Goal: Check status: Check status

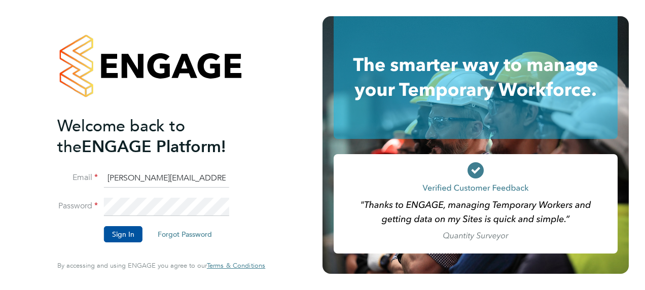
drag, startPoint x: 148, startPoint y: 178, endPoint x: 38, endPoint y: 178, distance: 110.5
click at [38, 178] on div "Welcome back to the ENGAGE Platform! Email dale.moffat@search.co.uk Password Si…" at bounding box center [161, 145] width 248 height 290
type input "[PERSON_NAME][EMAIL_ADDRESS][PERSON_NAME][DOMAIN_NAME]"
click at [0, 205] on html "Welcome back to the ENGAGE Platform! Email daniel.proudfoot@search.co.uk Passwo…" at bounding box center [322, 145] width 645 height 290
click at [122, 233] on button "Sign In" at bounding box center [123, 234] width 39 height 16
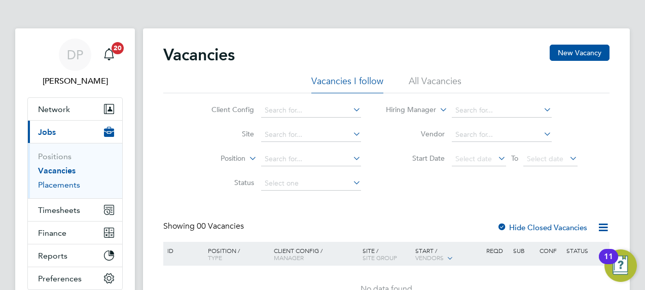
click at [59, 185] on link "Placements" at bounding box center [59, 185] width 42 height 10
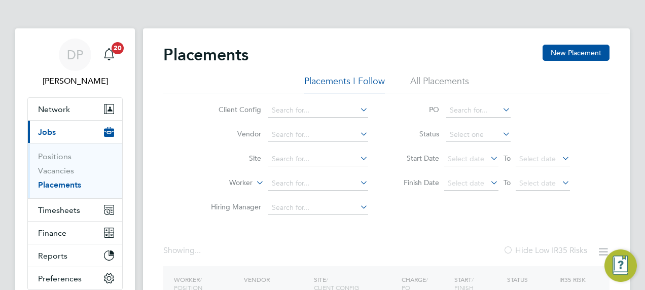
click at [181, 176] on div "Client Config Vendor Site Worker Hiring Manager PO Status Start Date Select dat…" at bounding box center [386, 156] width 446 height 127
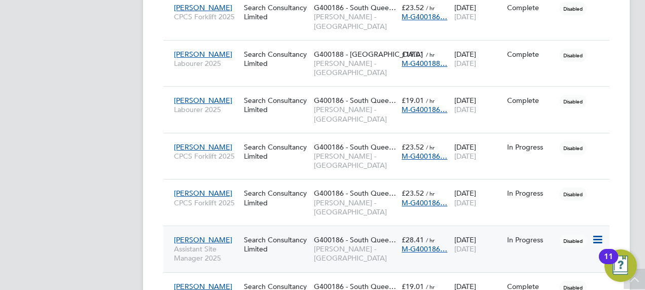
click at [204, 244] on span "Assistant Site Manager 2025" at bounding box center [206, 253] width 65 height 18
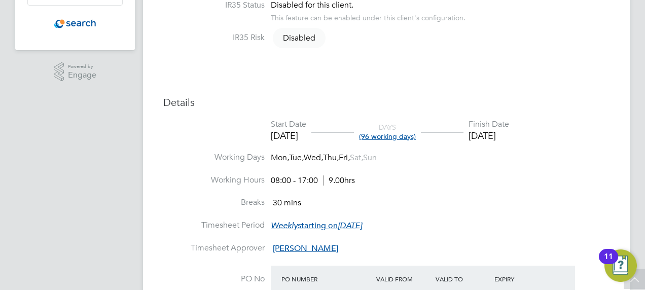
scroll to position [122, 0]
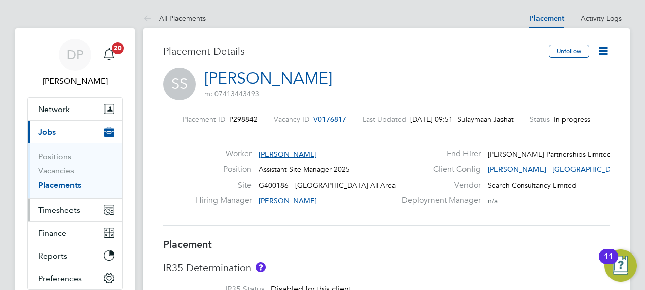
click at [59, 212] on span "Timesheets" at bounding box center [59, 210] width 42 height 10
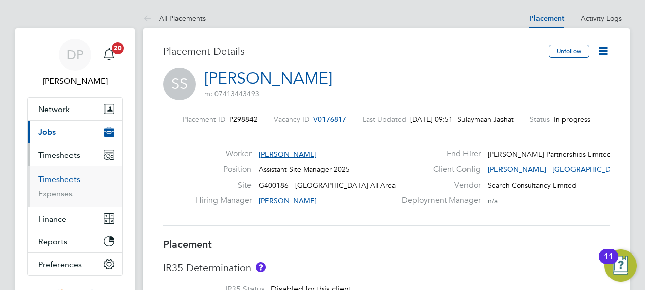
click at [56, 178] on link "Timesheets" at bounding box center [59, 179] width 42 height 10
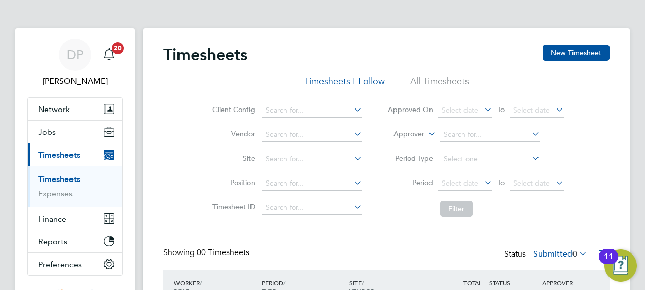
click at [440, 81] on li "All Timesheets" at bounding box center [439, 84] width 59 height 18
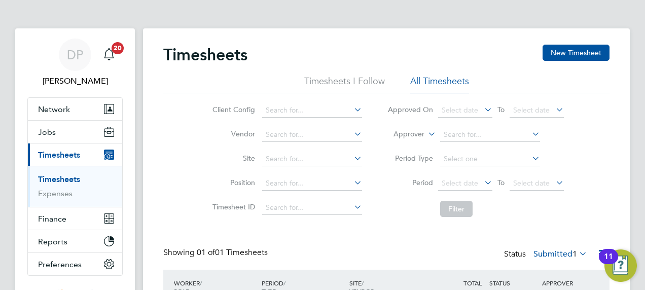
click at [611, 115] on div "Timesheets New Timesheet Timesheets I Follow All Timesheets Client Config Vendo…" at bounding box center [386, 193] width 487 height 330
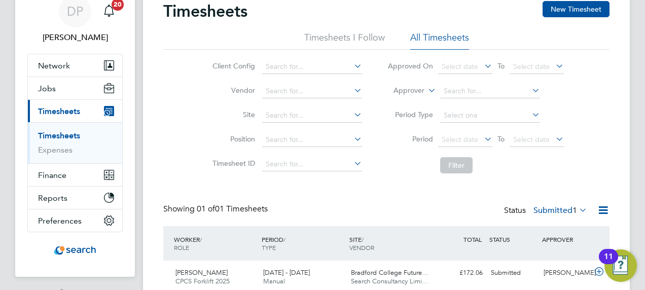
click at [355, 31] on li "Timesheets I Follow" at bounding box center [344, 40] width 81 height 18
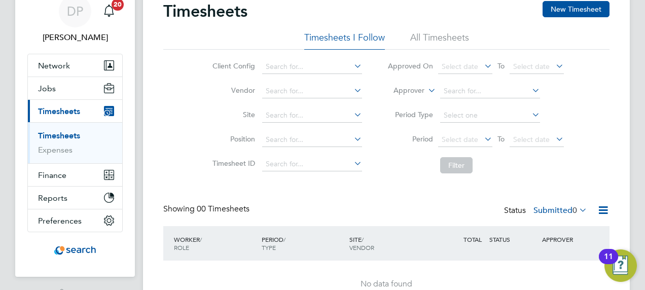
click at [406, 29] on div "Timesheets New Timesheet" at bounding box center [386, 16] width 446 height 30
click at [425, 47] on li "All Timesheets" at bounding box center [439, 40] width 59 height 18
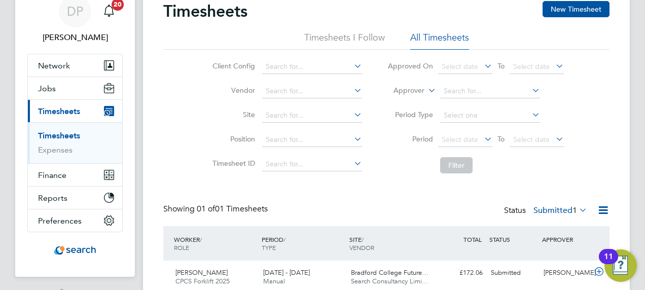
click at [64, 133] on link "Timesheets" at bounding box center [59, 136] width 42 height 10
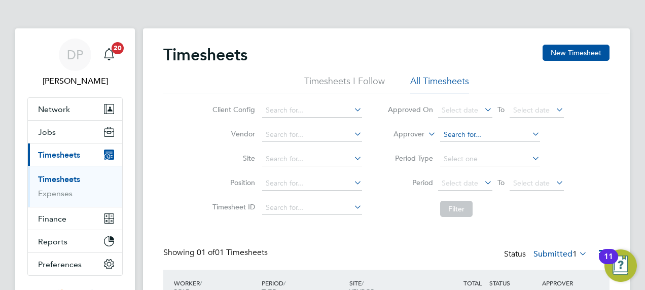
click at [450, 136] on input at bounding box center [490, 135] width 100 height 14
click at [419, 190] on li "Period Select date To Select date" at bounding box center [476, 183] width 202 height 24
click at [322, 181] on input at bounding box center [312, 183] width 100 height 14
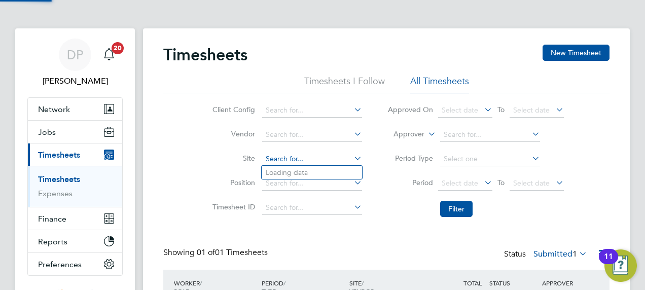
click at [309, 161] on input at bounding box center [312, 159] width 100 height 14
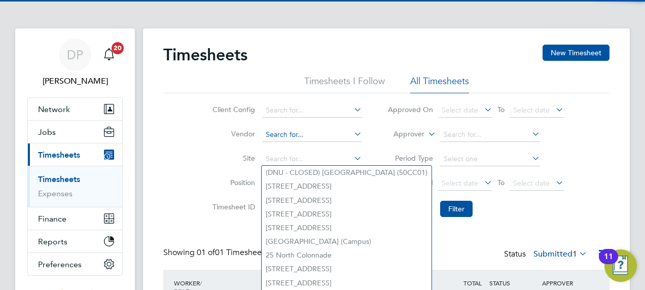
click at [293, 136] on input at bounding box center [312, 135] width 100 height 14
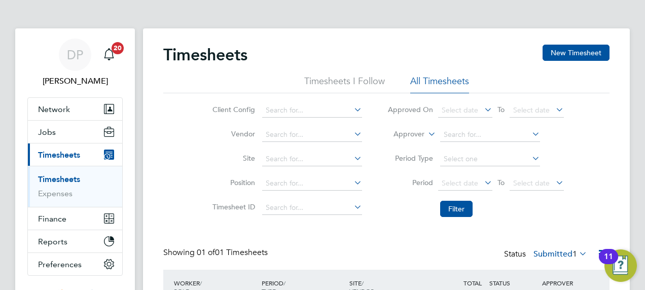
click at [369, 202] on li "Timesheet ID" at bounding box center [286, 208] width 178 height 24
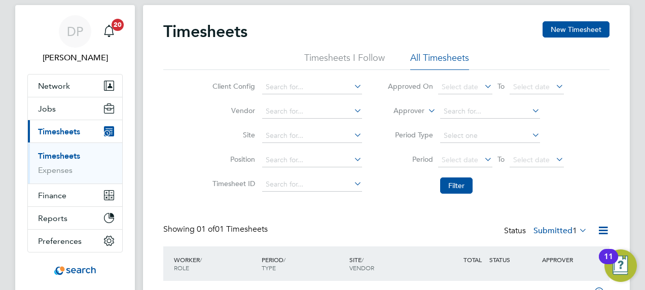
scroll to position [3, 0]
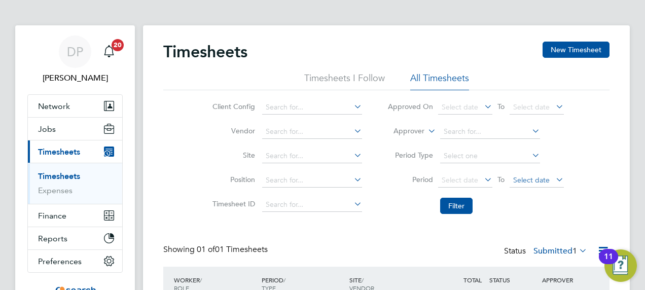
click at [532, 184] on span "Select date" at bounding box center [536, 181] width 54 height 14
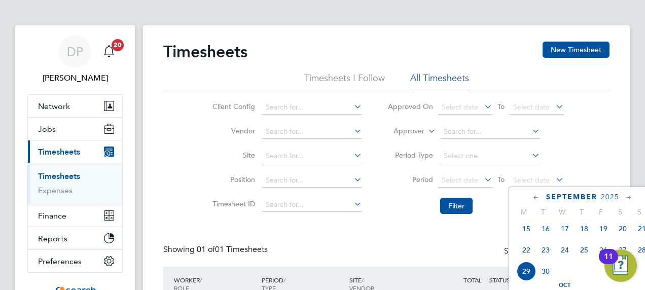
click at [354, 197] on li "Timesheet ID" at bounding box center [286, 205] width 178 height 24
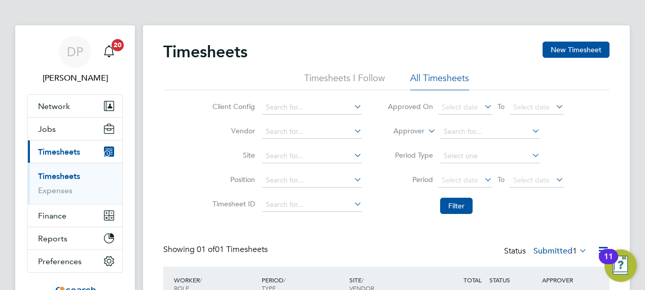
click at [385, 72] on ul "Timesheets I Follow All Timesheets" at bounding box center [386, 81] width 446 height 18
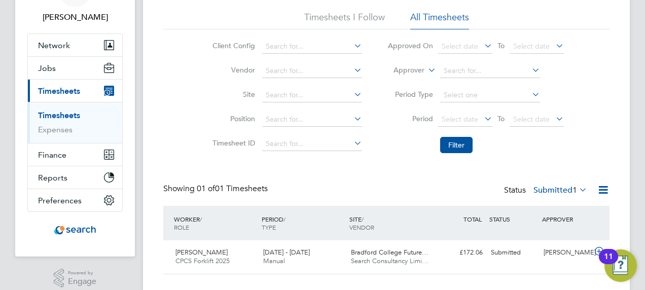
scroll to position [84, 0]
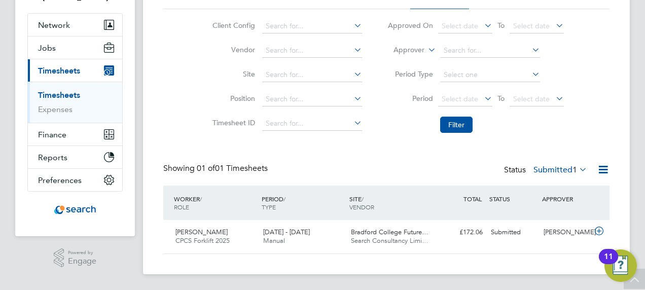
click at [0, 68] on html "DP Dan Proudfoot Notifications 20 Applications: Network Team Members Businesses…" at bounding box center [322, 103] width 645 height 375
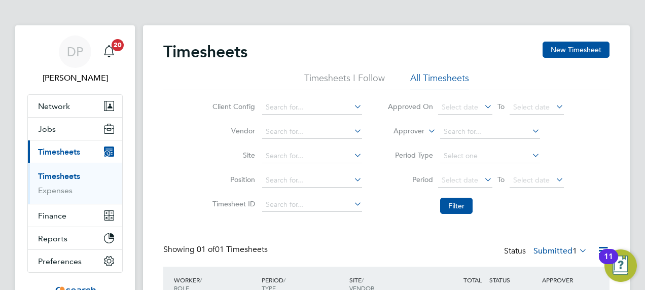
scroll to position [0, 0]
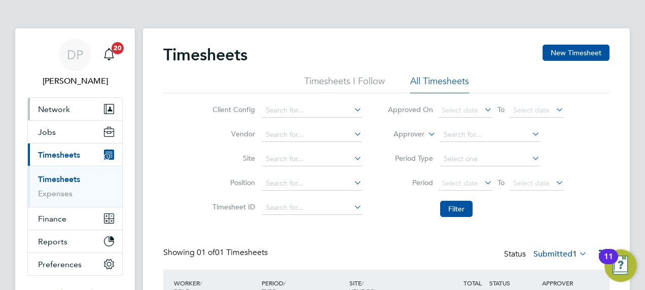
click at [60, 108] on span "Network" at bounding box center [54, 109] width 32 height 10
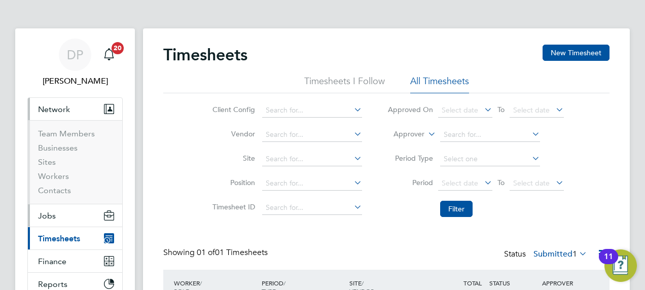
click at [48, 222] on button "Jobs" at bounding box center [75, 215] width 94 height 22
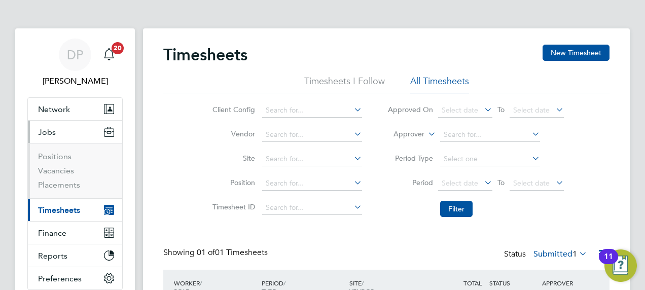
click at [47, 212] on span "Timesheets" at bounding box center [59, 210] width 42 height 10
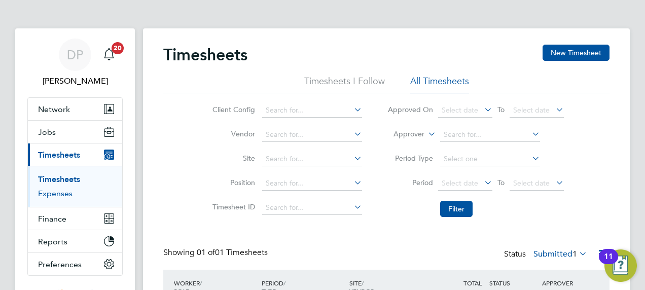
click at [46, 193] on link "Expenses" at bounding box center [55, 194] width 34 height 10
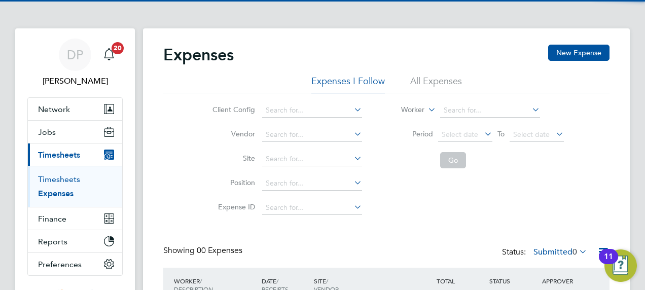
click at [64, 176] on link "Timesheets" at bounding box center [59, 179] width 42 height 10
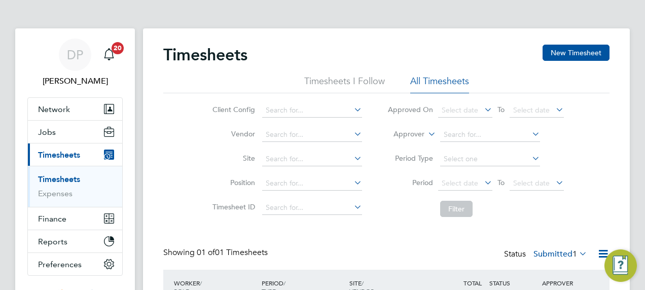
scroll to position [25, 88]
click at [249, 152] on li "Site" at bounding box center [286, 159] width 178 height 24
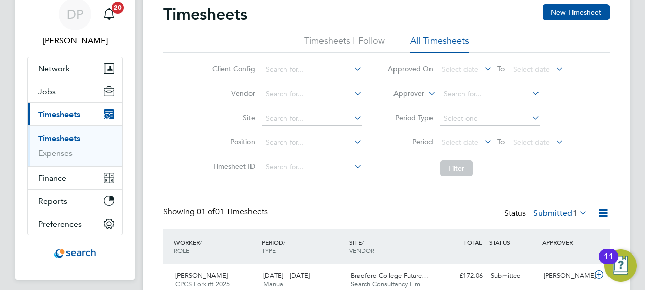
scroll to position [61, 0]
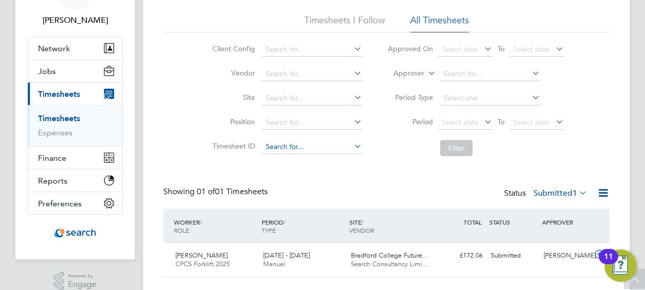
click at [318, 142] on input at bounding box center [312, 147] width 100 height 14
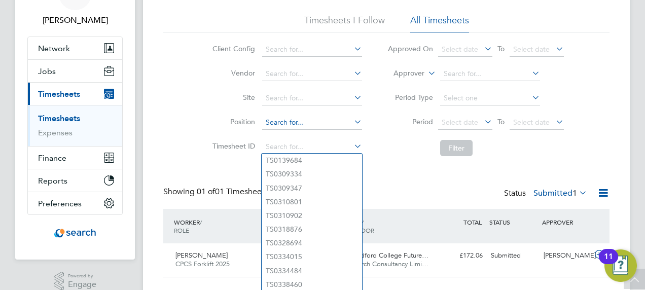
click at [316, 118] on input at bounding box center [312, 123] width 100 height 14
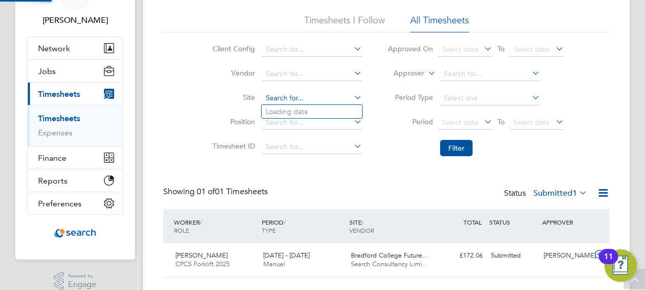
click at [319, 102] on input at bounding box center [312, 98] width 100 height 14
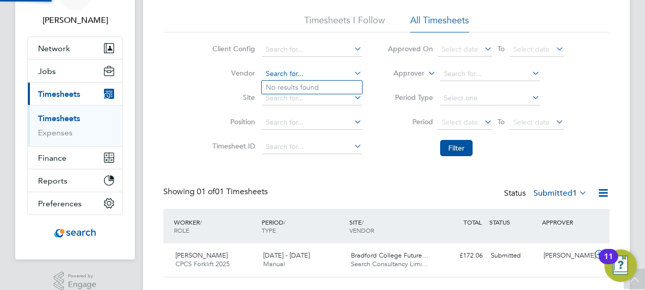
click at [324, 69] on input at bounding box center [312, 74] width 100 height 14
click at [323, 58] on li "Client Config" at bounding box center [286, 50] width 178 height 24
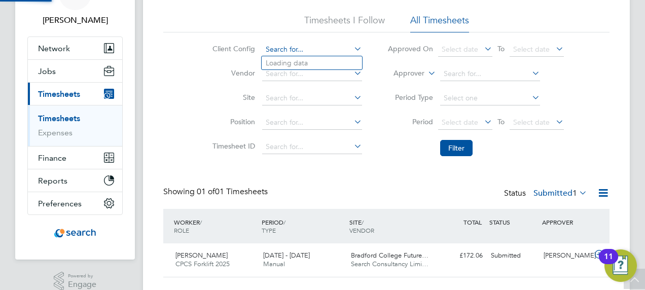
click at [319, 45] on input at bounding box center [312, 50] width 100 height 14
click at [446, 50] on span "Select date" at bounding box center [459, 49] width 36 height 9
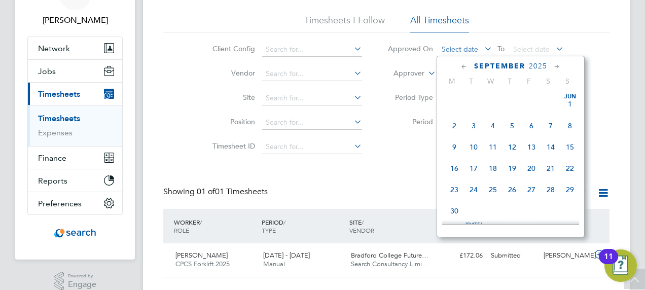
scroll to position [391, 0]
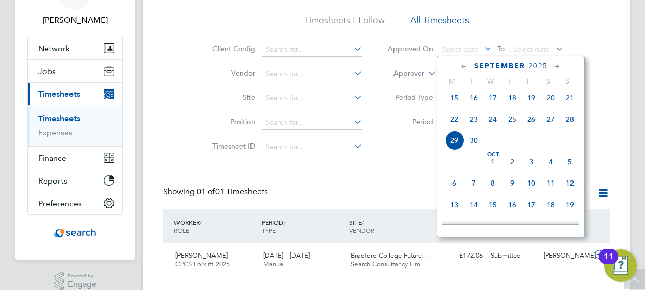
click at [416, 91] on li "Period Type" at bounding box center [476, 98] width 202 height 24
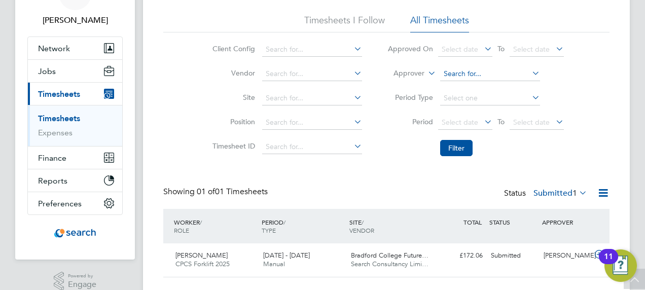
click at [452, 74] on input at bounding box center [490, 74] width 100 height 14
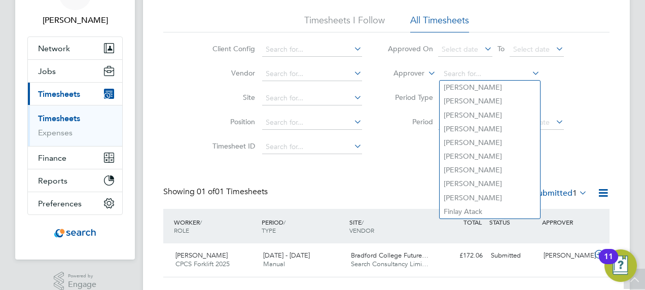
click at [581, 142] on div "Client Config Vendor Site Position Timesheet ID Approved On Select date To Sele…" at bounding box center [386, 96] width 446 height 129
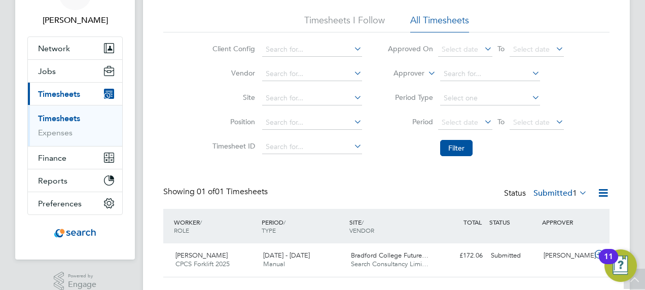
click at [644, 83] on html "DP Dan Proudfoot Notifications 20 Applications: Network Team Members Businesses…" at bounding box center [322, 126] width 645 height 375
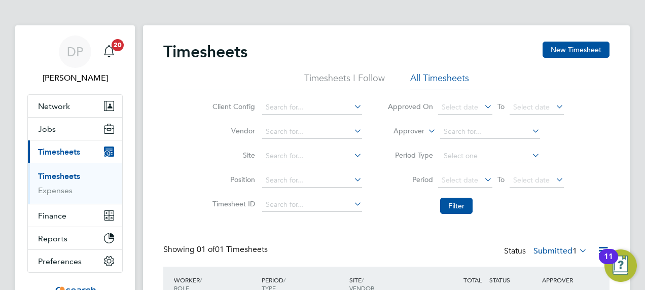
scroll to position [0, 0]
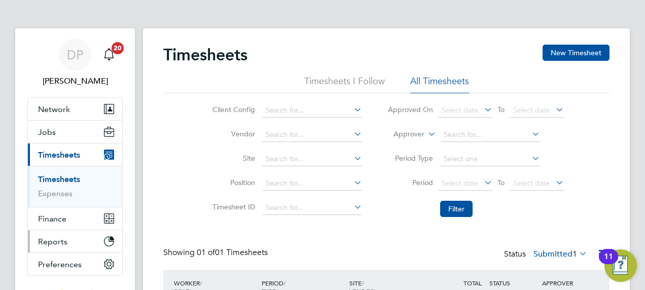
click at [75, 237] on button "Reports" at bounding box center [75, 241] width 94 height 22
click at [0, 234] on html "DP Dan Proudfoot Notifications 20 Applications: Network Team Members Businesses…" at bounding box center [322, 187] width 645 height 375
click at [70, 69] on div "DP" at bounding box center [75, 55] width 32 height 32
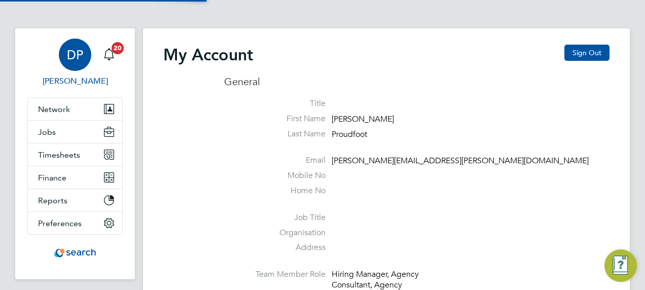
type input "[PERSON_NAME][EMAIL_ADDRESS][PERSON_NAME][DOMAIN_NAME]"
click at [78, 152] on span "Timesheets" at bounding box center [59, 155] width 42 height 10
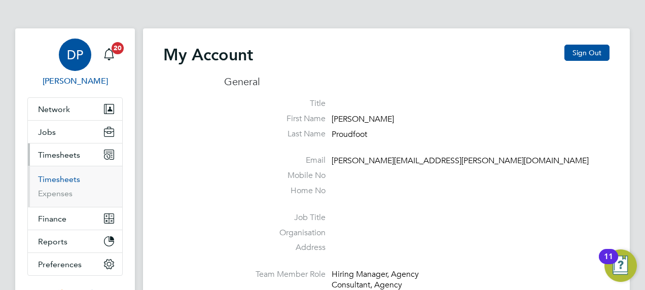
click at [61, 181] on link "Timesheets" at bounding box center [59, 179] width 42 height 10
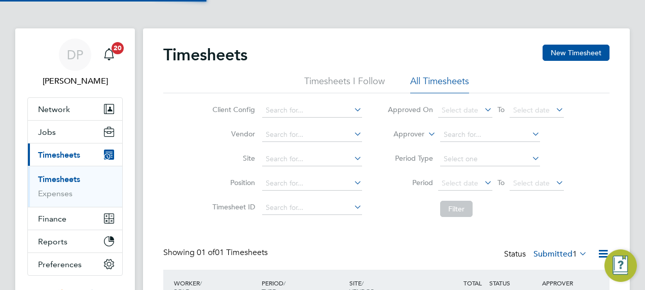
scroll to position [25, 88]
click at [181, 150] on div "Client Config Vendor Site Position Timesheet ID Approved On Select date To Sele…" at bounding box center [386, 157] width 446 height 129
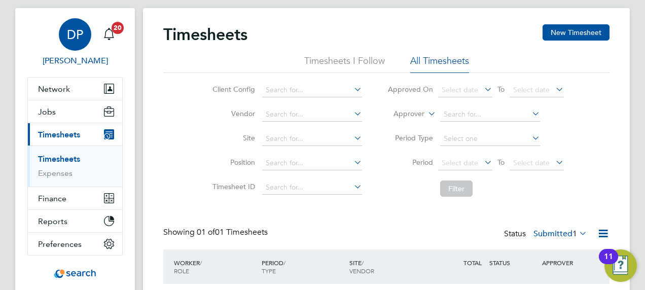
click at [122, 42] on link "DP Dan Proudfoot" at bounding box center [74, 42] width 95 height 49
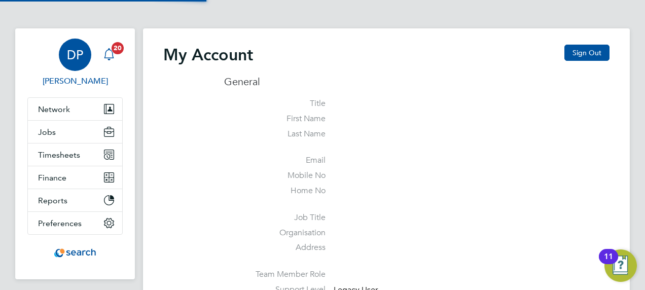
type input "[PERSON_NAME][EMAIL_ADDRESS][PERSON_NAME][DOMAIN_NAME]"
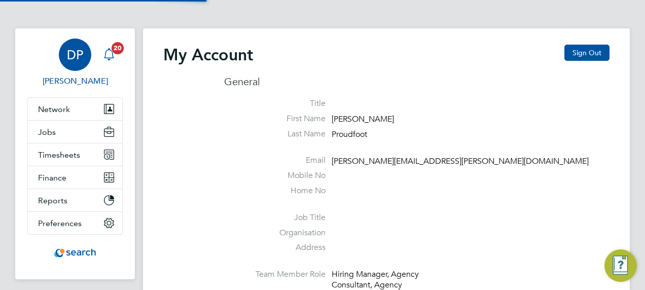
click at [118, 39] on link "Notifications 20" at bounding box center [109, 55] width 20 height 32
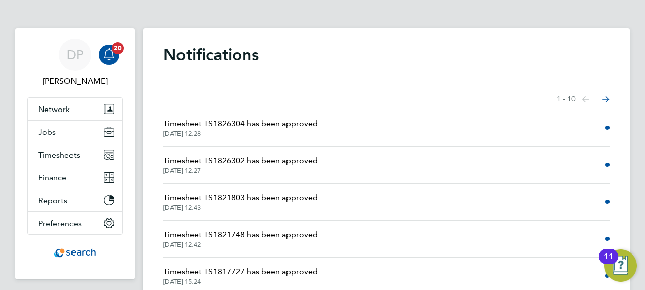
click at [307, 120] on span "Timesheet TS1826304 has been approved" at bounding box center [240, 124] width 155 height 12
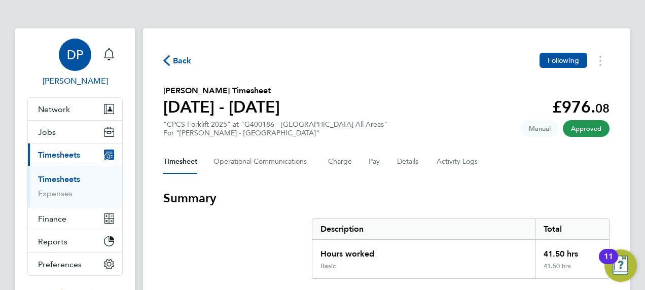
click at [74, 78] on span "[PERSON_NAME]" at bounding box center [74, 81] width 95 height 12
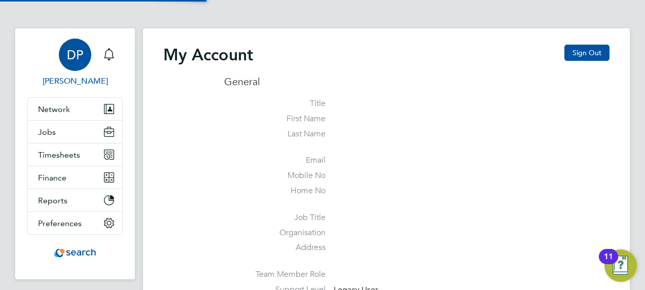
type input "[PERSON_NAME][EMAIL_ADDRESS][PERSON_NAME][DOMAIN_NAME]"
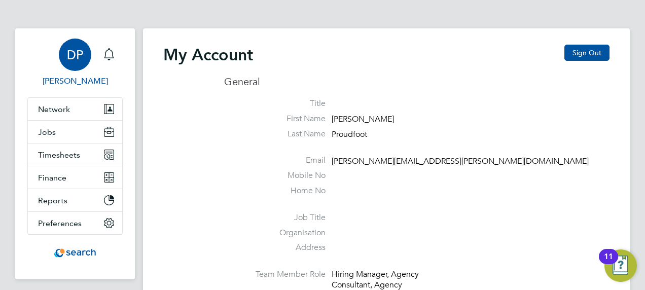
click at [266, 183] on li "Mobile No" at bounding box center [416, 177] width 385 height 15
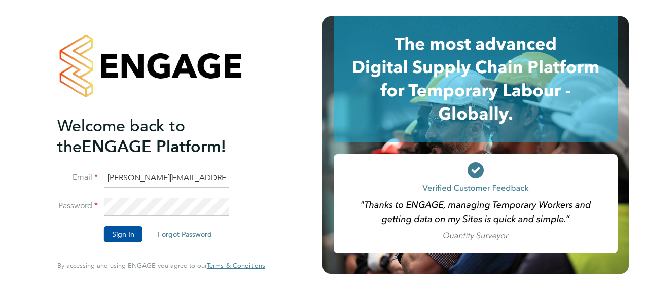
drag, startPoint x: 140, startPoint y: 179, endPoint x: 51, endPoint y: 172, distance: 89.5
click at [51, 172] on div "Welcome back to the ENGAGE Platform! Email dale.moffat@search.co.uk Password Si…" at bounding box center [161, 145] width 248 height 290
type input "[PERSON_NAME][EMAIL_ADDRESS][PERSON_NAME][DOMAIN_NAME]"
click at [44, 189] on div "Welcome back to the ENGAGE Platform! Email daniel.proudfoot@search.co.uk Passwo…" at bounding box center [161, 145] width 248 height 290
click at [127, 230] on button "Sign In" at bounding box center [123, 234] width 39 height 16
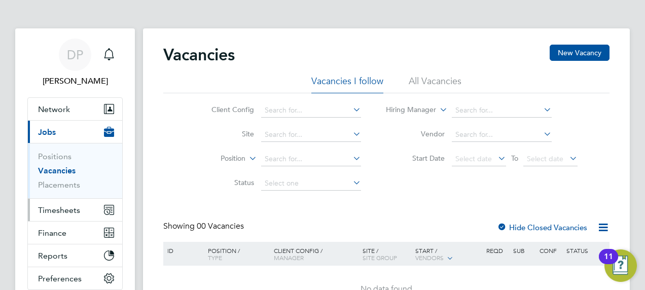
click at [77, 208] on span "Timesheets" at bounding box center [59, 210] width 42 height 10
click at [60, 210] on span "Timesheets" at bounding box center [59, 210] width 42 height 10
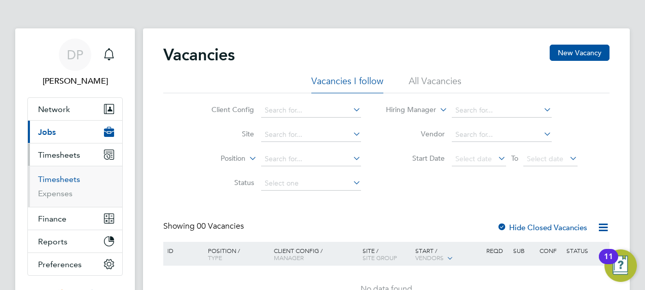
click at [65, 176] on link "Timesheets" at bounding box center [59, 179] width 42 height 10
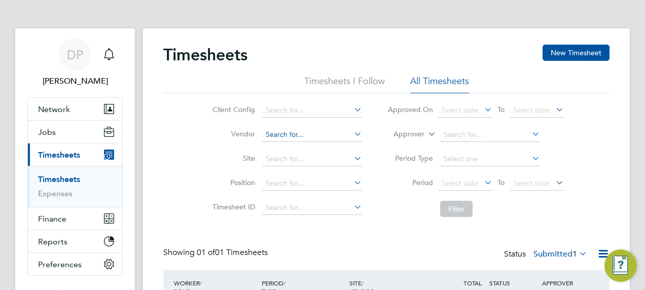
scroll to position [25, 88]
click at [335, 78] on li "Timesheets I Follow" at bounding box center [344, 84] width 81 height 18
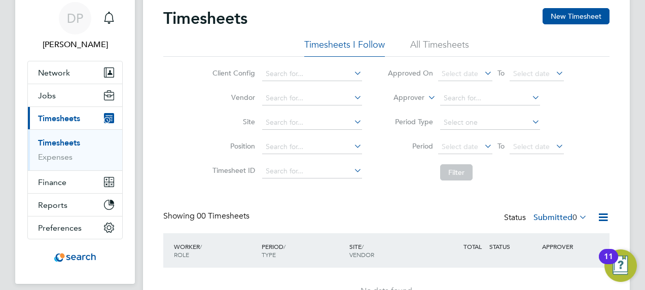
scroll to position [0, 0]
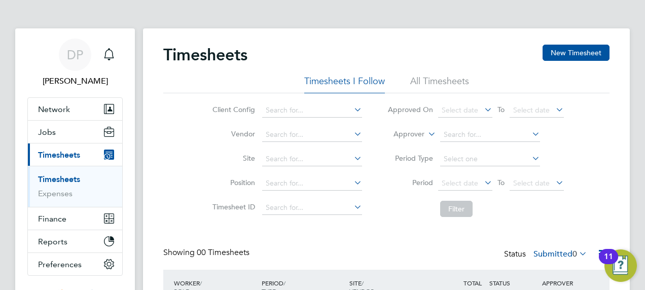
click at [427, 82] on li "All Timesheets" at bounding box center [439, 84] width 59 height 18
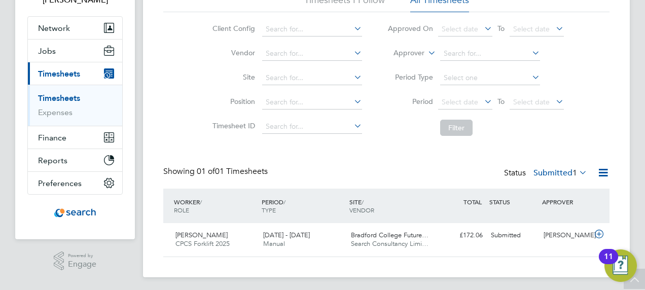
scroll to position [84, 0]
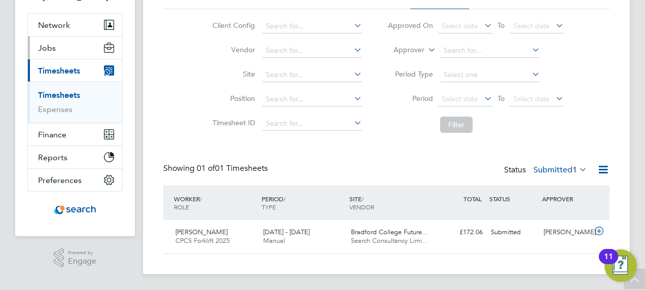
click at [77, 45] on button "Jobs" at bounding box center [75, 47] width 94 height 22
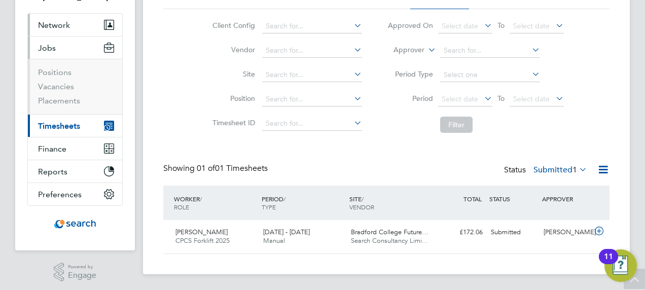
click at [85, 22] on button "Network" at bounding box center [75, 25] width 94 height 22
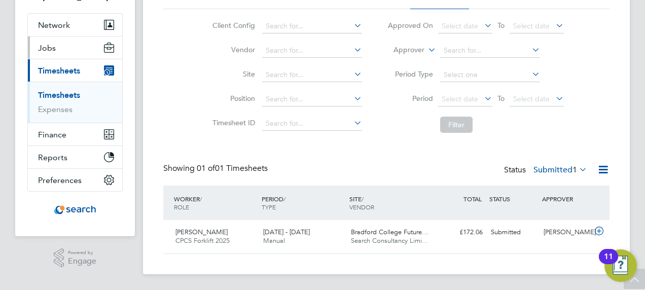
click at [66, 52] on button "Jobs" at bounding box center [75, 47] width 94 height 22
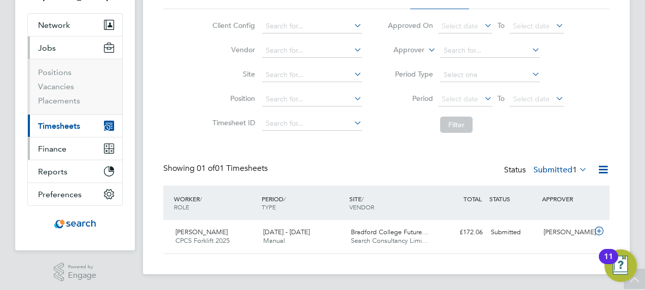
click at [47, 149] on span "Finance" at bounding box center [52, 149] width 28 height 10
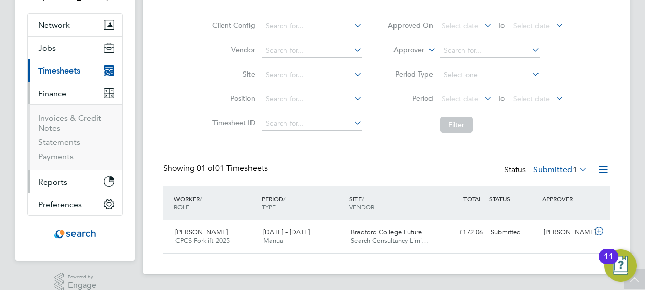
click at [75, 190] on button "Reports" at bounding box center [75, 181] width 94 height 22
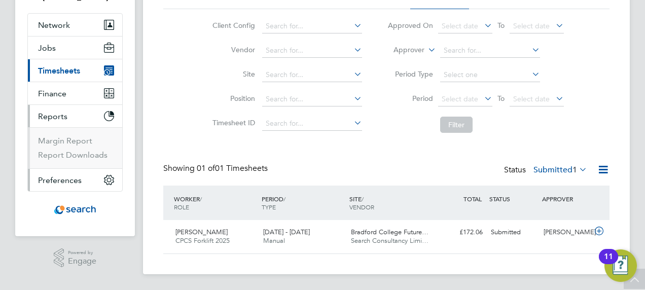
click at [77, 184] on button "Preferences" at bounding box center [75, 180] width 94 height 22
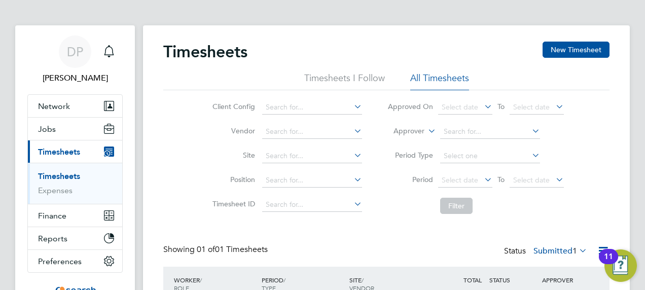
scroll to position [0, 0]
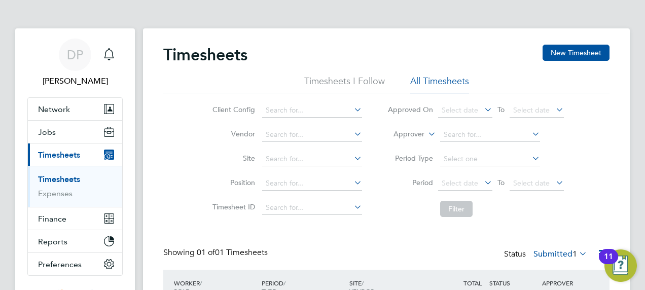
click at [69, 120] on li "Network Team Members Businesses Sites Workers Contacts" at bounding box center [75, 109] width 94 height 23
click at [61, 141] on button "Jobs" at bounding box center [75, 132] width 94 height 22
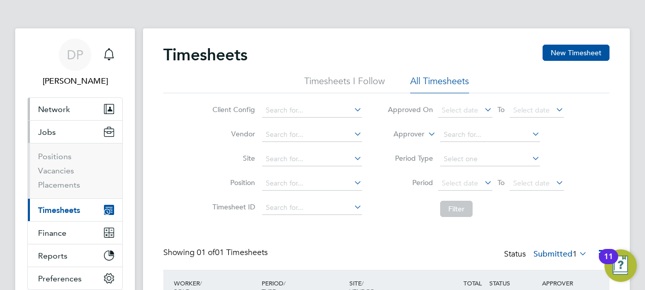
click at [68, 106] on span "Network" at bounding box center [54, 109] width 32 height 10
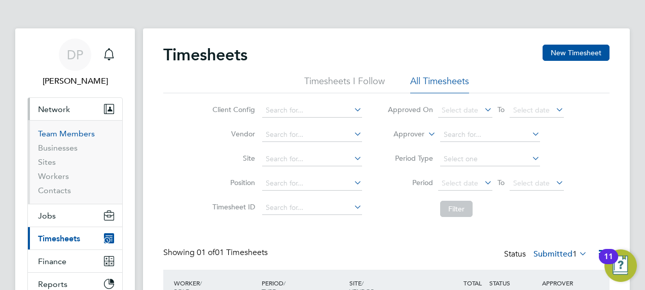
click at [88, 131] on link "Team Members" at bounding box center [66, 134] width 57 height 10
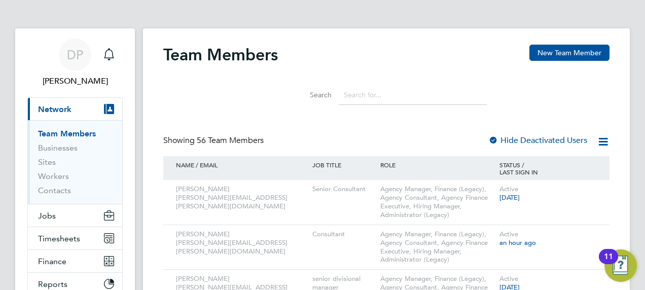
click at [268, 104] on div "Search" at bounding box center [386, 92] width 446 height 35
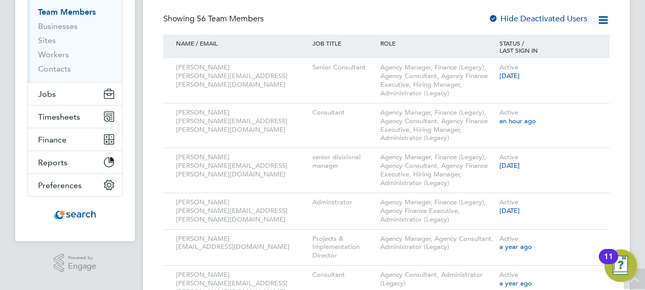
scroll to position [142, 0]
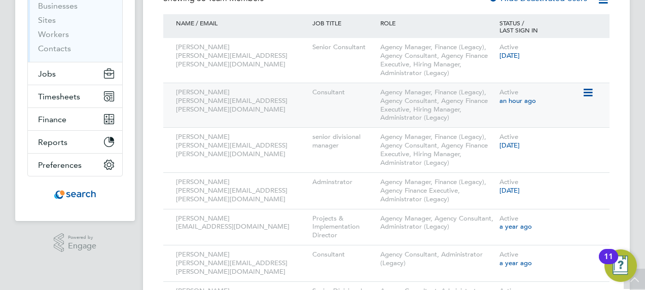
click at [229, 119] on div "[PERSON_NAME] [PERSON_NAME][EMAIL_ADDRESS][PERSON_NAME][DOMAIN_NAME] Consultant…" at bounding box center [386, 105] width 446 height 45
click at [588, 92] on icon at bounding box center [587, 93] width 10 height 12
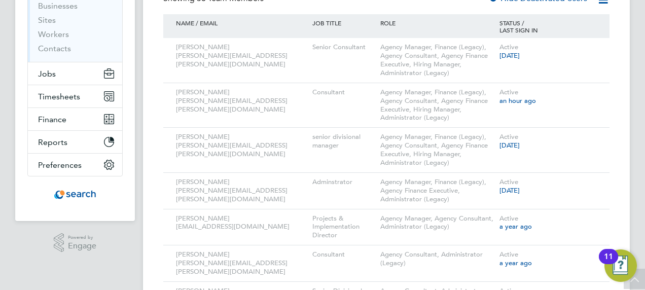
scroll to position [0, 0]
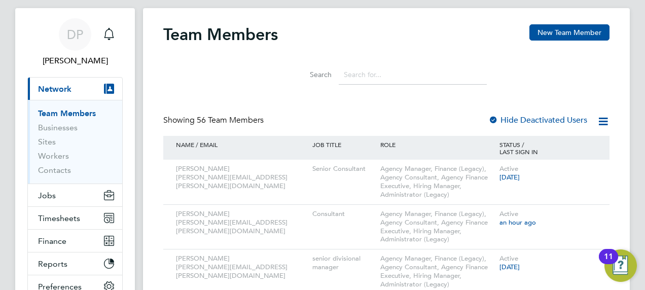
scroll to position [41, 0]
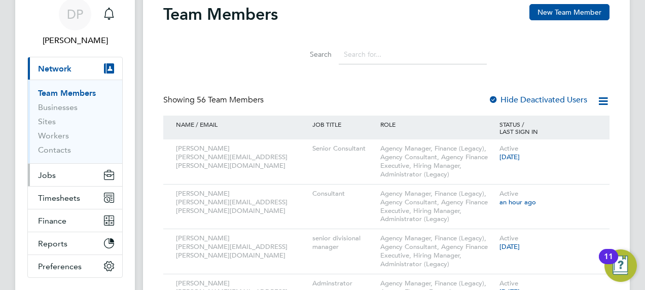
click at [48, 181] on button "Jobs" at bounding box center [75, 175] width 94 height 22
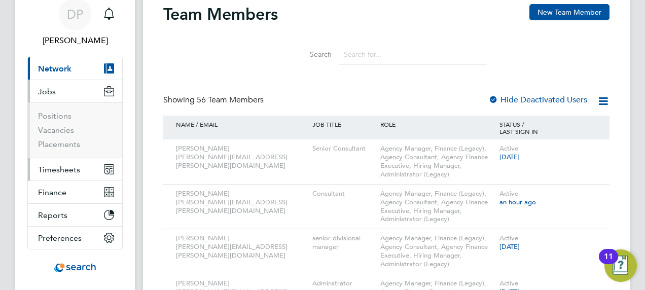
click at [50, 166] on span "Timesheets" at bounding box center [59, 170] width 42 height 10
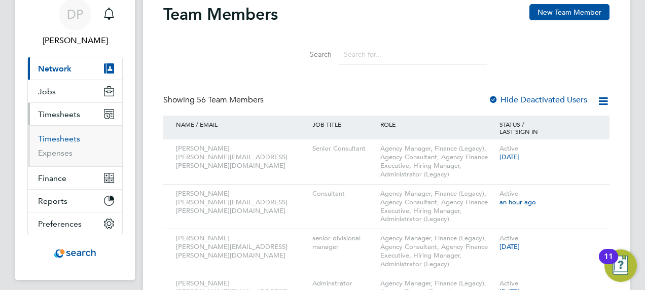
click at [59, 138] on link "Timesheets" at bounding box center [59, 139] width 42 height 10
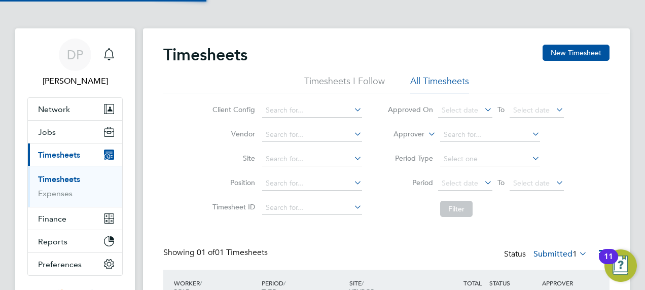
scroll to position [25, 88]
click at [530, 108] on span "Select date" at bounding box center [531, 109] width 36 height 9
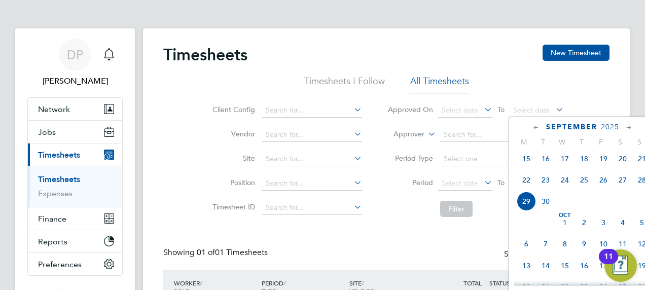
click at [604, 185] on span "26" at bounding box center [602, 179] width 19 height 19
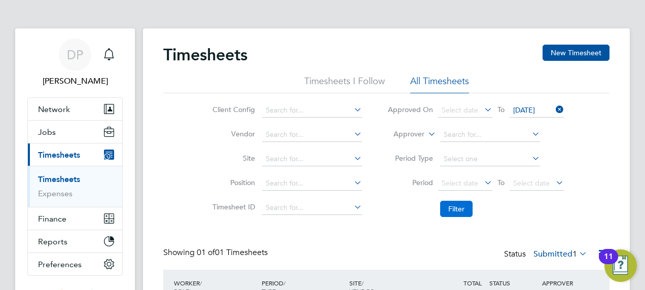
click at [467, 208] on button "Filter" at bounding box center [456, 209] width 32 height 16
click at [430, 210] on li "Filter" at bounding box center [476, 209] width 202 height 26
click at [565, 47] on button "New Timesheet" at bounding box center [575, 53] width 67 height 16
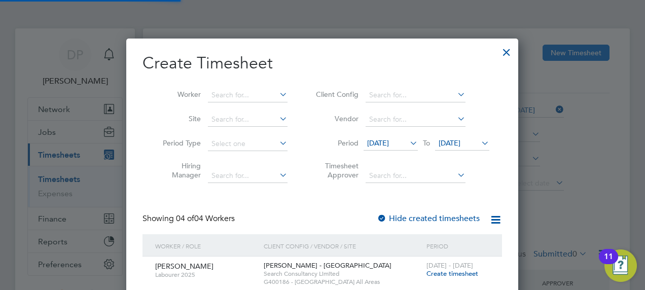
scroll to position [412, 392]
click at [374, 189] on div "Create Timesheet Worker Site Period Type Hiring Manager Client Config Vendor Pe…" at bounding box center [321, 246] width 359 height 387
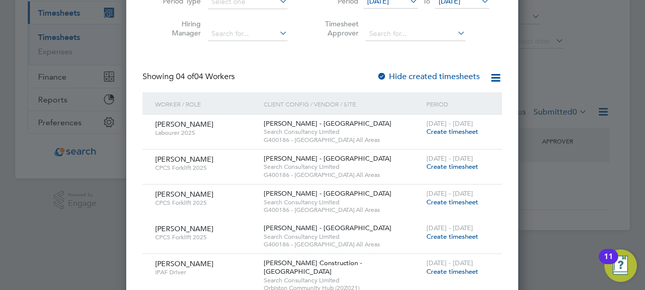
scroll to position [160, 0]
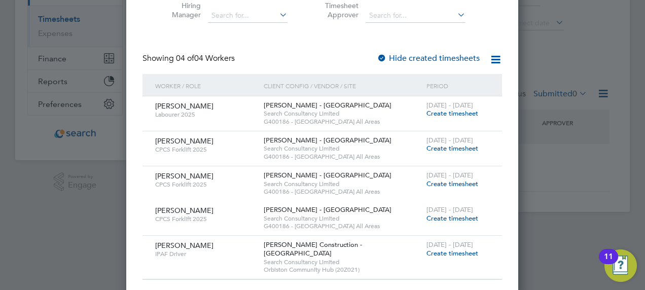
click at [26, 213] on div at bounding box center [322, 145] width 645 height 290
click at [644, 80] on html "DP [PERSON_NAME] Notifications Applications: Network Team Members Businesses Si…" at bounding box center [322, 34] width 645 height 388
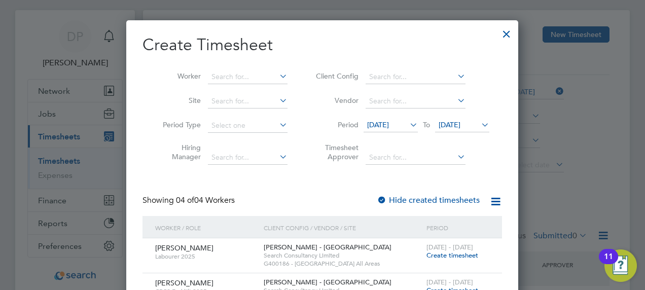
scroll to position [0, 0]
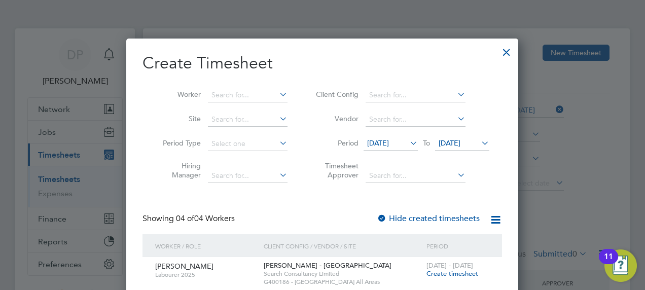
click at [508, 53] on div at bounding box center [506, 50] width 18 height 18
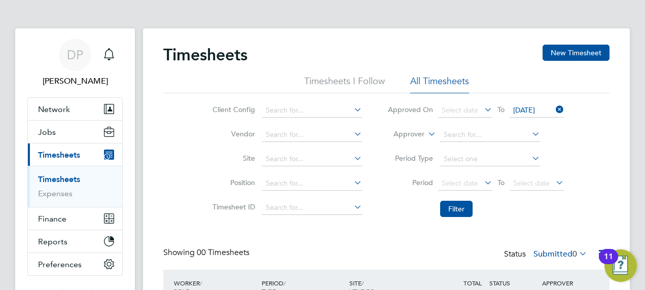
click at [0, 191] on html "DP [PERSON_NAME] Notifications Applications: Network Team Members Businesses Si…" at bounding box center [322, 194] width 645 height 388
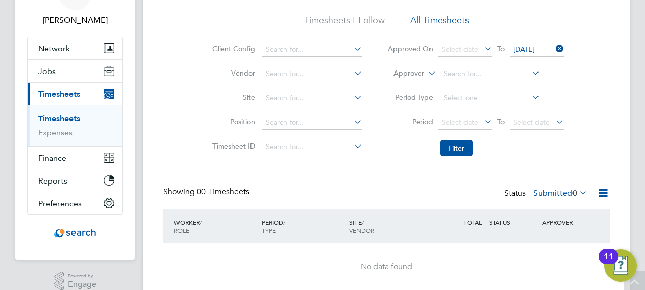
scroll to position [81, 0]
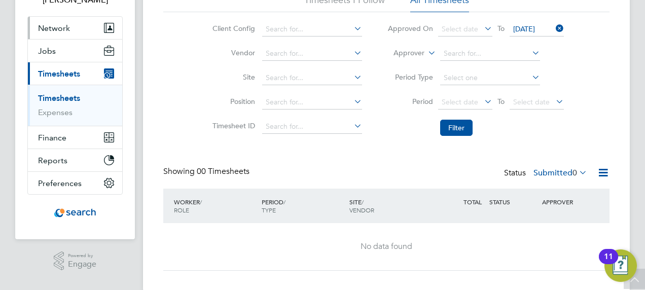
click at [63, 25] on span "Network" at bounding box center [54, 28] width 32 height 10
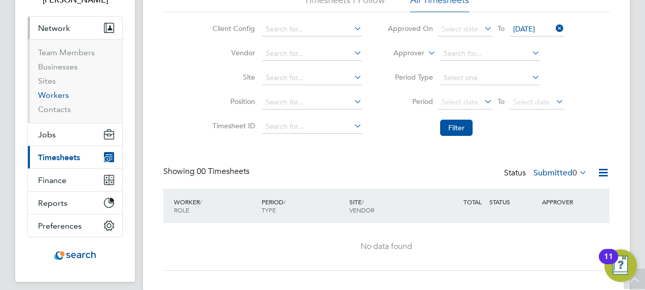
click at [53, 94] on link "Workers" at bounding box center [53, 95] width 31 height 10
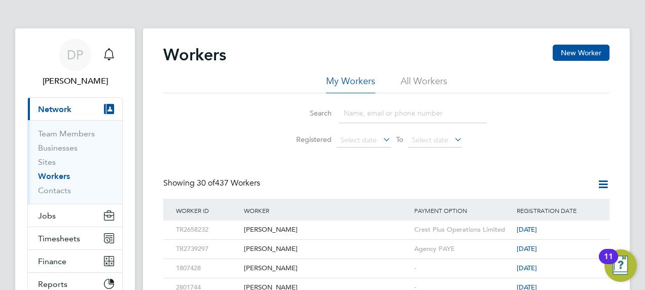
click at [226, 114] on div "Search Registered Select date To Select date" at bounding box center [386, 122] width 446 height 59
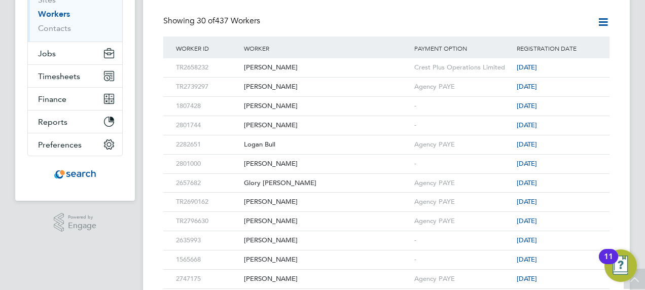
scroll to position [182, 0]
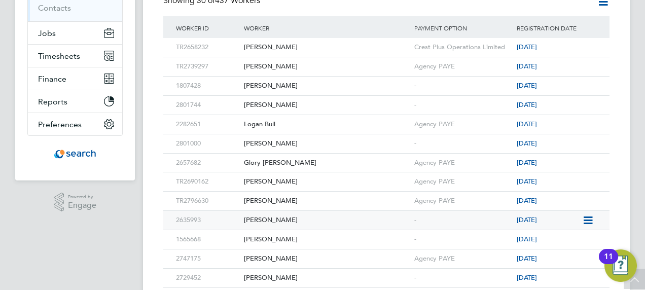
click at [270, 217] on div "[PERSON_NAME]" at bounding box center [326, 220] width 170 height 19
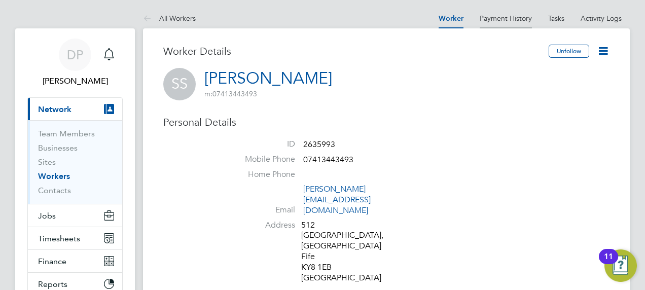
click at [509, 20] on link "Payment History" at bounding box center [505, 18] width 52 height 9
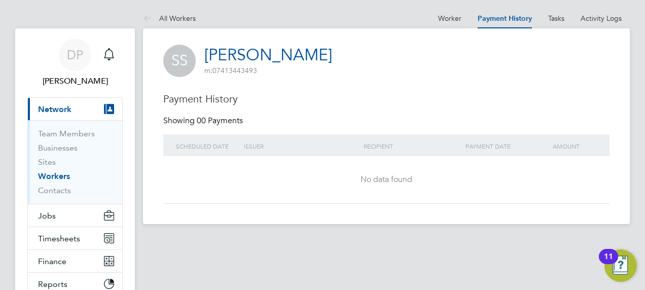
click at [570, 18] on at-navigation-tab "Tasks" at bounding box center [556, 17] width 32 height 9
click at [555, 16] on link "Tasks" at bounding box center [556, 18] width 16 height 9
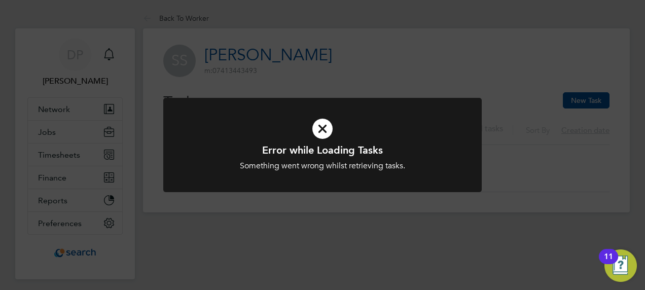
click at [618, 24] on div "Error while Loading Tasks Something went wrong whilst retrieving tasks. Cancel …" at bounding box center [322, 145] width 645 height 290
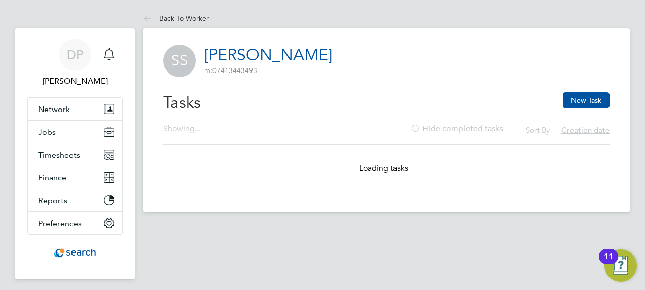
click at [426, 120] on div "Tasks New Task" at bounding box center [386, 107] width 446 height 31
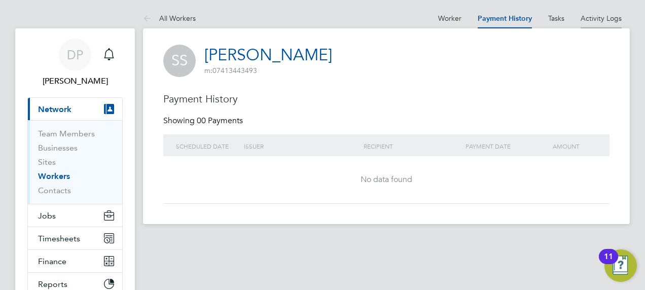
click at [593, 22] on li "Activity Logs" at bounding box center [600, 18] width 41 height 20
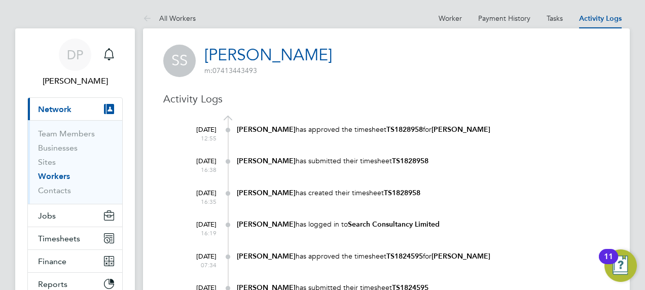
click at [449, 67] on div "SS [PERSON_NAME] m: 07413443493" at bounding box center [386, 61] width 446 height 32
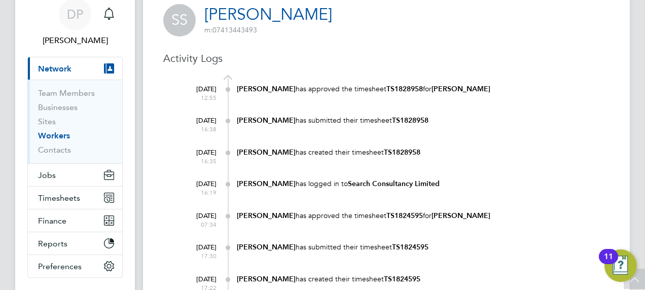
scroll to position [61, 0]
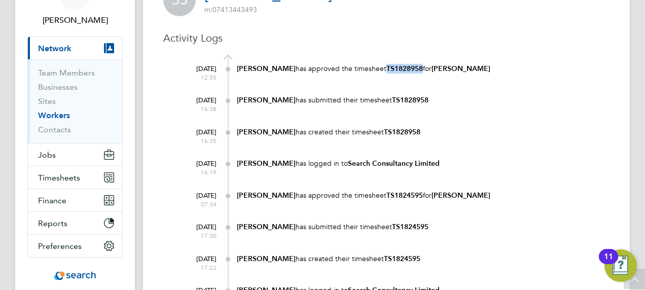
drag, startPoint x: 419, startPoint y: 68, endPoint x: 383, endPoint y: 68, distance: 35.5
click at [386, 68] on b "TS1828958" at bounding box center [404, 68] width 36 height 9
copy b "TS1828958"
click at [53, 183] on button "Timesheets" at bounding box center [75, 177] width 94 height 22
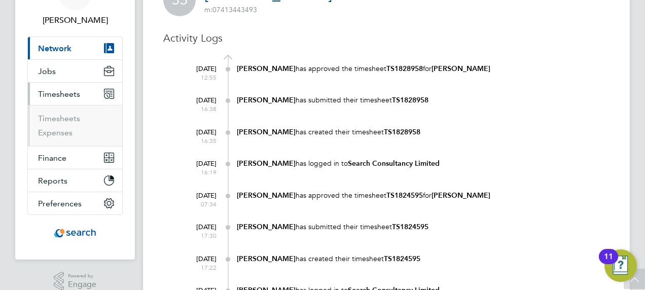
click at [68, 125] on li "Timesheets" at bounding box center [76, 121] width 76 height 14
click at [66, 118] on link "Timesheets" at bounding box center [59, 119] width 42 height 10
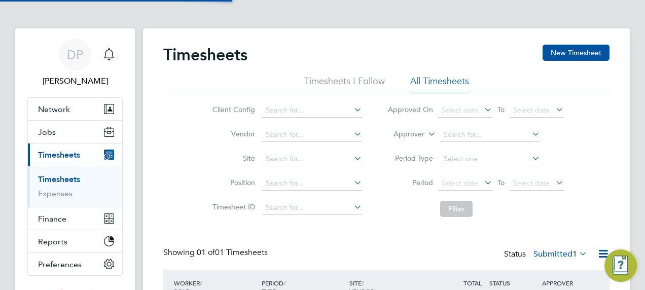
scroll to position [25, 88]
click at [272, 204] on input at bounding box center [312, 208] width 100 height 14
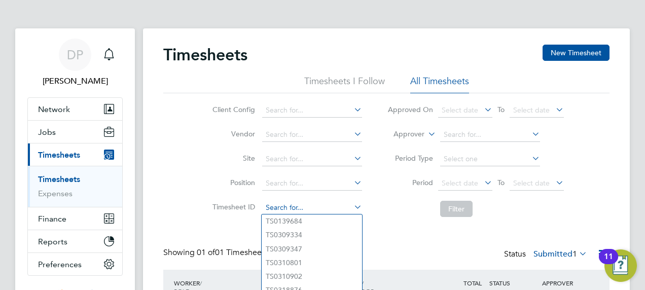
paste input "TS1828958"
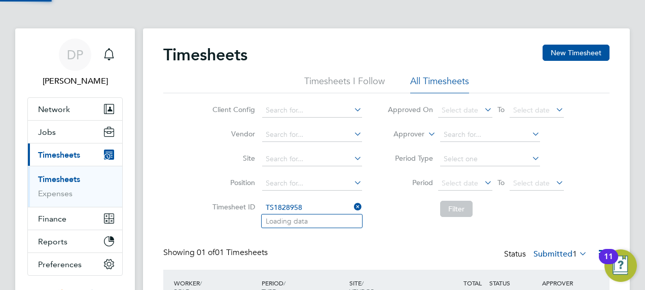
type input "TS1828958"
click at [192, 162] on div "Client Config Vendor Site Position Timesheet ID TS1828958 Approved On Select da…" at bounding box center [386, 157] width 446 height 129
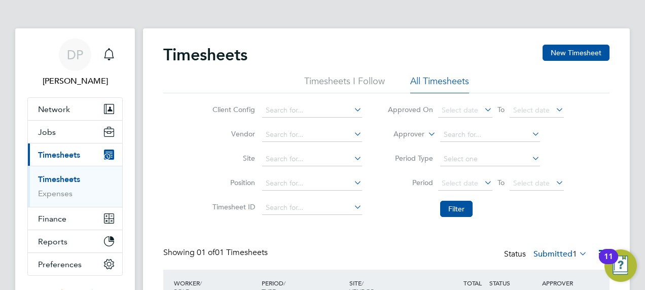
click at [289, 200] on li "Timesheet ID" at bounding box center [286, 208] width 178 height 24
click at [286, 202] on input at bounding box center [312, 208] width 100 height 14
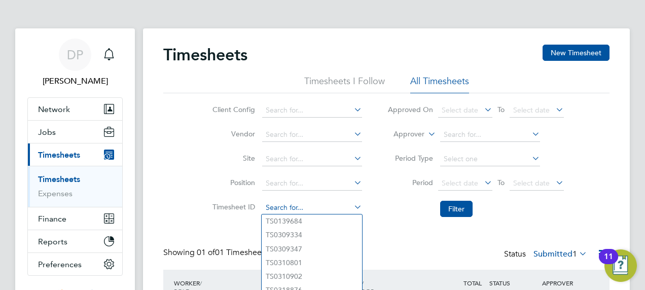
paste input "TS1828958"
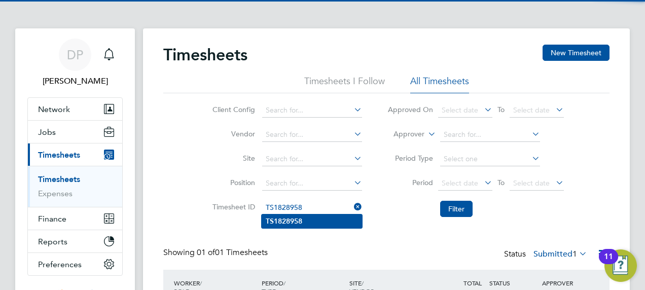
type input "TS1828958"
click at [280, 223] on b "TS1828958" at bounding box center [284, 221] width 36 height 9
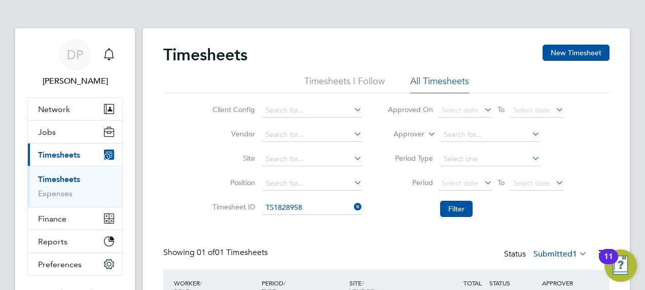
click at [621, 125] on div "Timesheets New Timesheet Timesheets I Follow All Timesheets Client Config Vendo…" at bounding box center [386, 193] width 487 height 330
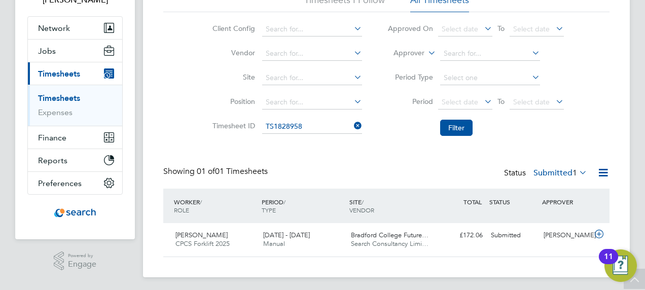
scroll to position [84, 0]
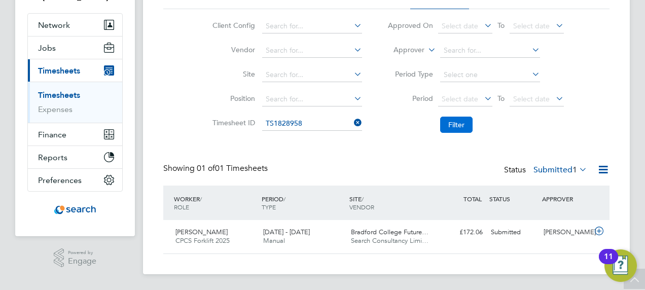
click at [466, 129] on button "Filter" at bounding box center [456, 125] width 32 height 16
